Goal: Navigation & Orientation: Go to known website

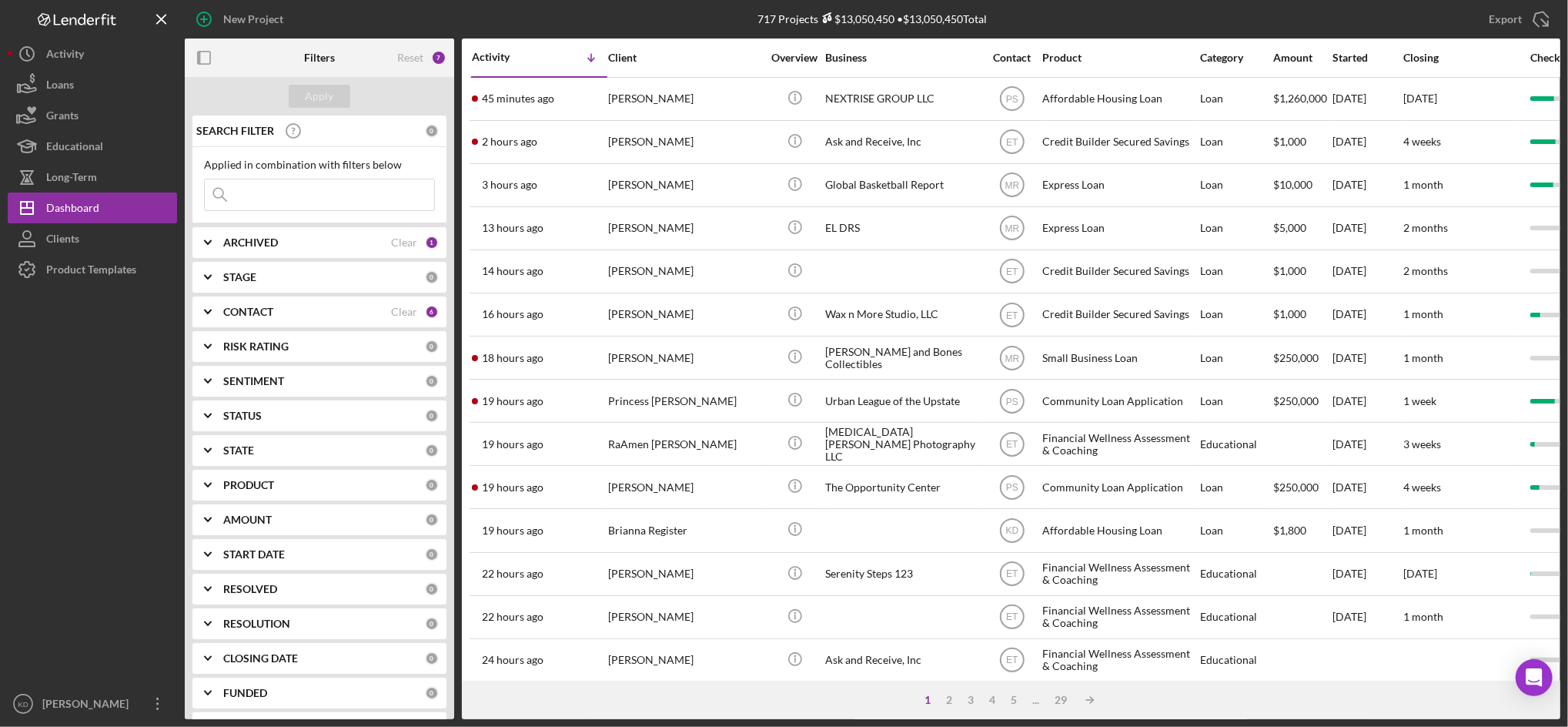
click at [619, 687] on div "1 2 3 4 5 ... 29 Icon/Table Sort Arrow" at bounding box center [1011, 700] width 1099 height 39
